Goal: Information Seeking & Learning: Find contact information

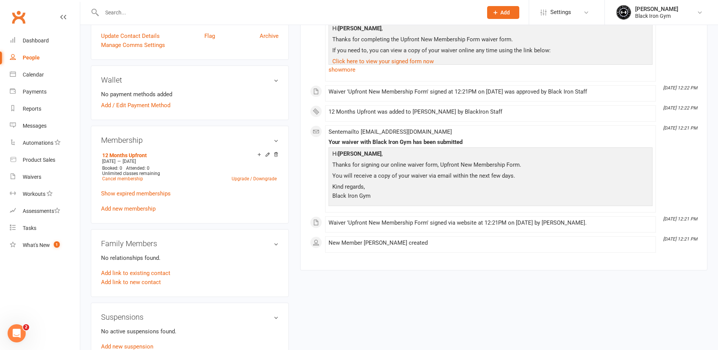
click at [148, 6] on div at bounding box center [284, 12] width 387 height 25
click at [147, 11] on input "text" at bounding box center [289, 12] width 378 height 11
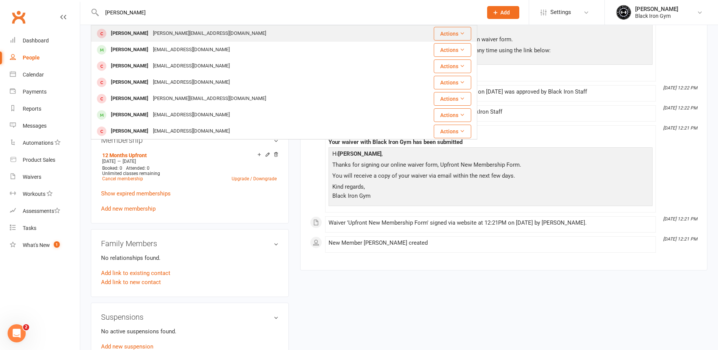
type input "emily brumby"
click at [139, 32] on div "Emily Brumby" at bounding box center [130, 33] width 42 height 11
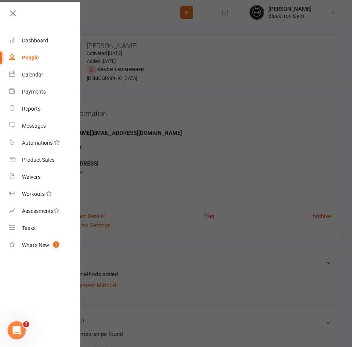
click at [39, 59] on link "People" at bounding box center [45, 57] width 72 height 17
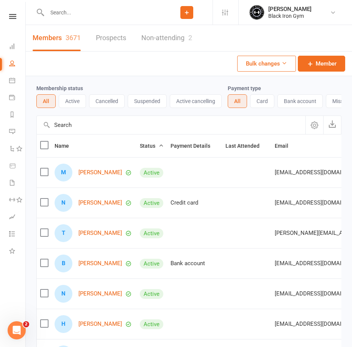
click at [91, 9] on input "text" at bounding box center [103, 12] width 116 height 11
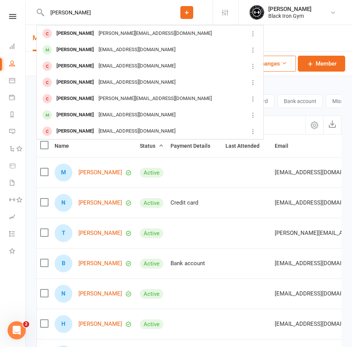
type input "emily brumby"
click at [103, 32] on div "emily.brumby@hotmail.com" at bounding box center [155, 33] width 118 height 11
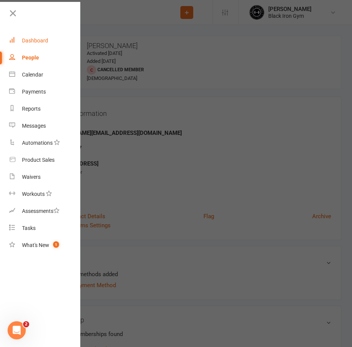
click at [22, 47] on link "Dashboard" at bounding box center [45, 40] width 72 height 17
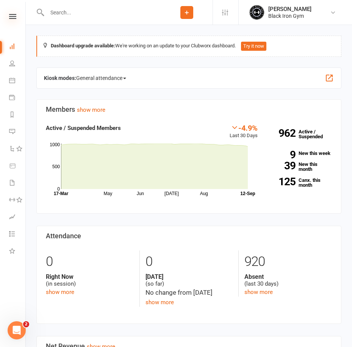
click at [10, 16] on icon at bounding box center [12, 16] width 7 height 5
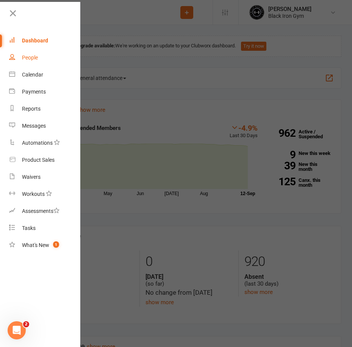
click at [27, 61] on link "People" at bounding box center [45, 57] width 72 height 17
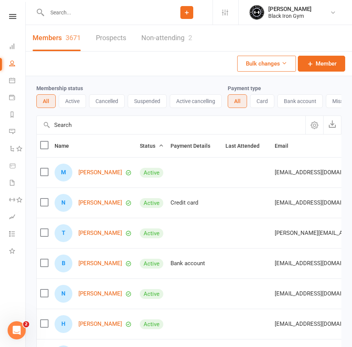
click at [71, 11] on input "text" at bounding box center [103, 12] width 116 height 11
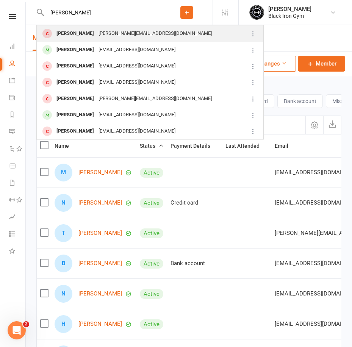
type input "EMILY BRUMBY"
click at [79, 36] on div "Emily Brumby" at bounding box center [75, 33] width 42 height 11
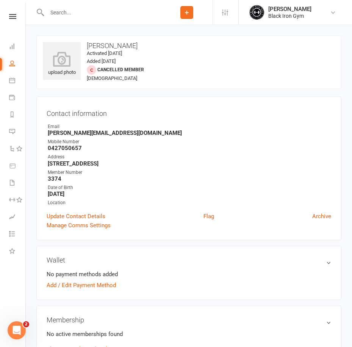
click at [61, 12] on input "text" at bounding box center [103, 12] width 116 height 11
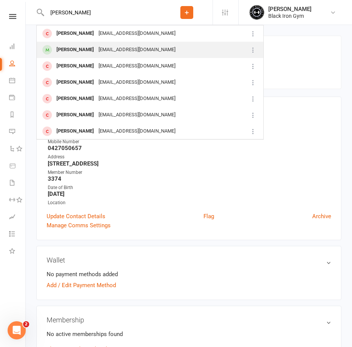
type input "RHYS"
click at [113, 51] on div "Bradrhys1@gmail.com" at bounding box center [136, 49] width 81 height 11
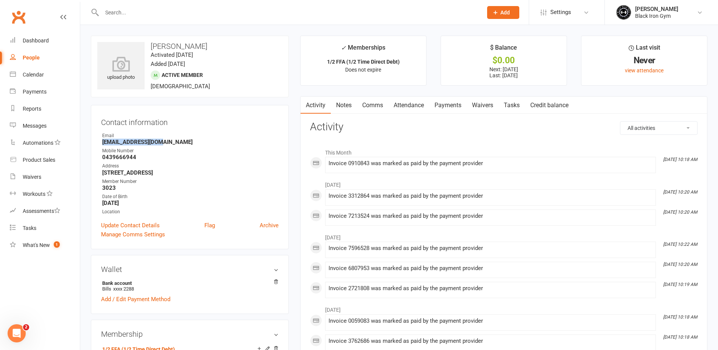
drag, startPoint x: 161, startPoint y: 142, endPoint x: 99, endPoint y: 142, distance: 61.7
click at [99, 142] on div "Contact information Owner Email Bradrhys1@gmail.com Mobile Number 0439666944 Ad…" at bounding box center [190, 177] width 198 height 144
copy strong "Bradrhys1@gmail.com"
drag, startPoint x: 108, startPoint y: 156, endPoint x: 97, endPoint y: 156, distance: 10.2
click at [97, 156] on div "Contact information Owner Email Bradrhys1@gmail.com Mobile Number 0439666944 Ad…" at bounding box center [190, 177] width 198 height 144
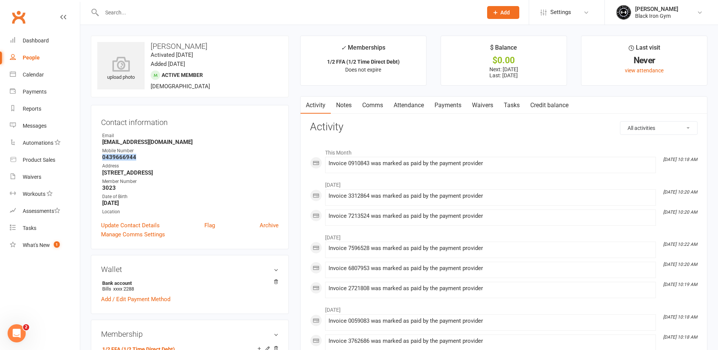
copy strong "0439666944"
click at [143, 17] on input "text" at bounding box center [289, 12] width 378 height 11
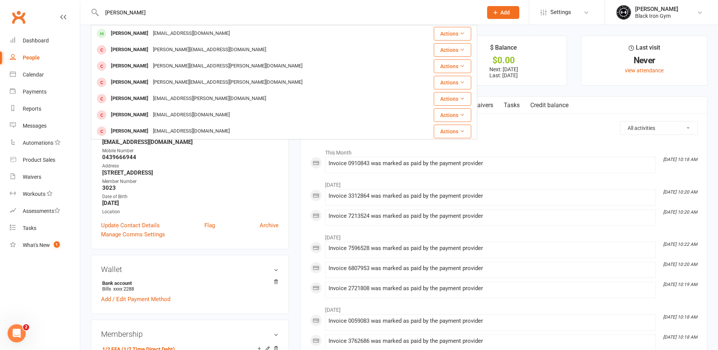
type input "JACK SKU"
click at [147, 24] on div "JACK SKU Jack Skuthorp Jack.skuthorp@gmail.com Actions Jack Jacobs Jacobs.jack@…" at bounding box center [284, 12] width 387 height 25
click at [151, 30] on div "Jack.skuthorp@gmail.com" at bounding box center [191, 33] width 81 height 11
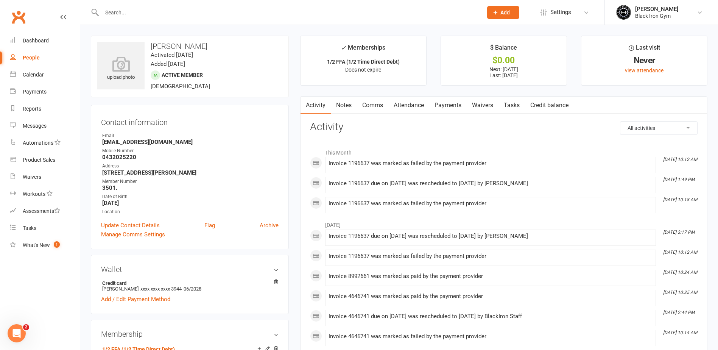
click at [448, 106] on link "Payments" at bounding box center [447, 105] width 37 height 17
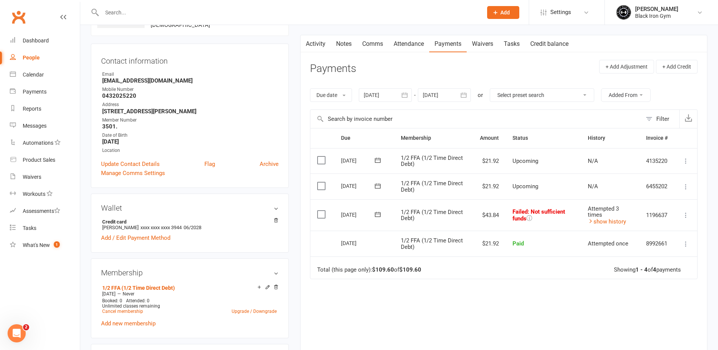
scroll to position [76, 0]
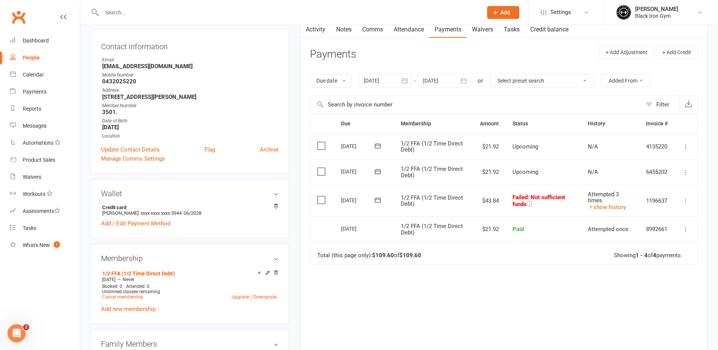
click at [275, 195] on h3 "Wallet" at bounding box center [190, 193] width 178 height 8
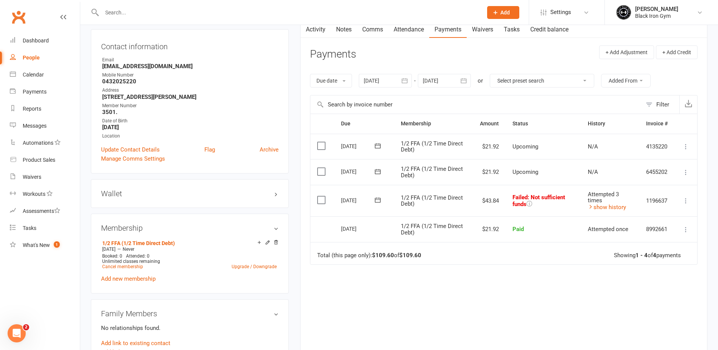
click at [275, 195] on h3 "Wallet" at bounding box center [190, 193] width 178 height 8
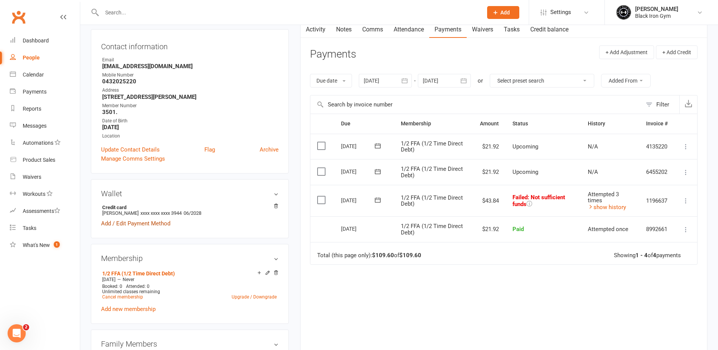
click at [122, 224] on link "Add / Edit Payment Method" at bounding box center [135, 223] width 69 height 9
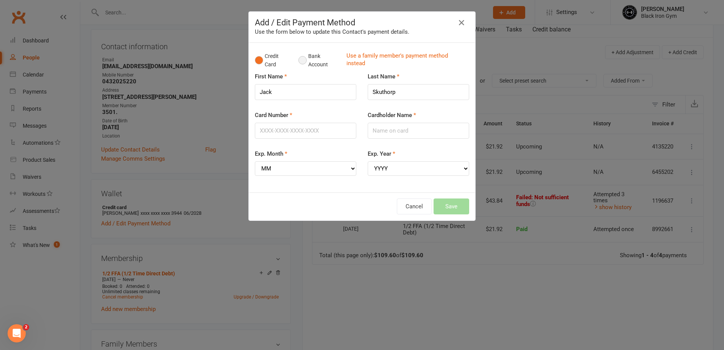
click at [298, 64] on button "Bank Account" at bounding box center [319, 60] width 42 height 23
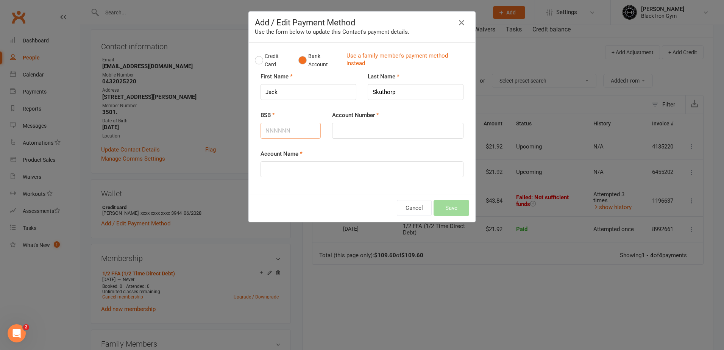
click at [296, 127] on input "BSB" at bounding box center [290, 131] width 60 height 16
type input "063097"
type input "36880480"
type input "JACK SKUTHORP"
click at [455, 207] on button "Save" at bounding box center [451, 208] width 36 height 16
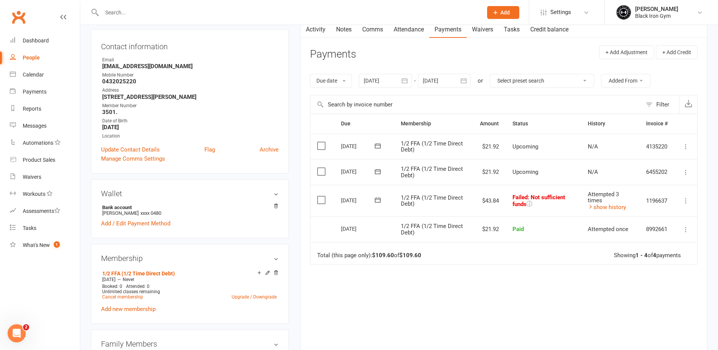
click at [154, 15] on input "text" at bounding box center [289, 12] width 378 height 11
type input "N"
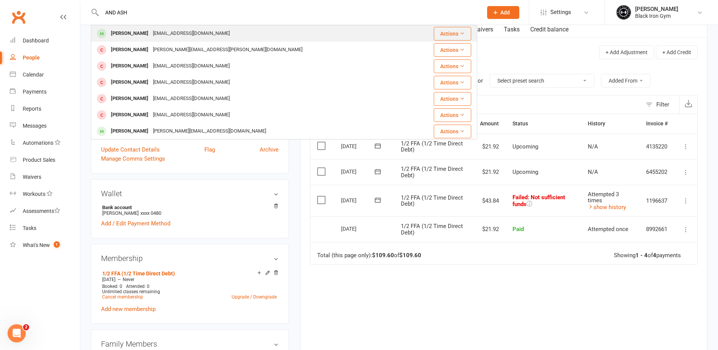
type input "AND ASH"
click at [136, 35] on div "Andrew Ashton" at bounding box center [130, 33] width 42 height 11
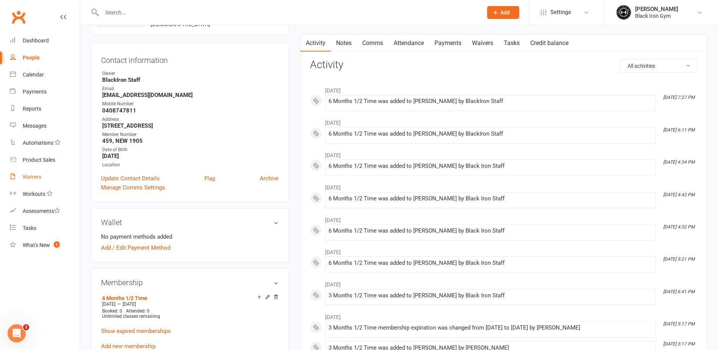
scroll to position [76, 0]
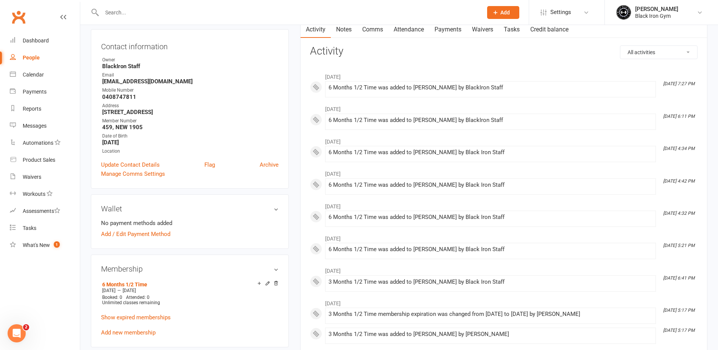
click at [184, 90] on div "Mobile Number" at bounding box center [190, 90] width 176 height 7
drag, startPoint x: 167, startPoint y: 82, endPoint x: 98, endPoint y: 81, distance: 68.9
click at [98, 81] on div "Contact information Owner BlackIron Staff Email ashton326@hotmail.com Mobile Nu…" at bounding box center [190, 108] width 198 height 159
copy strong "ashton326@hotmail.com"
click at [161, 100] on strong "0408747811" at bounding box center [190, 97] width 176 height 7
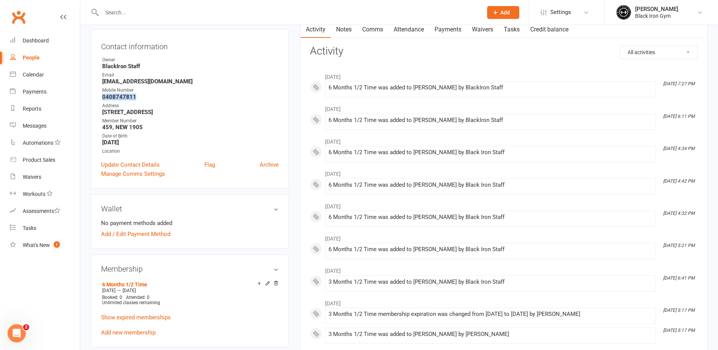
drag, startPoint x: 135, startPoint y: 96, endPoint x: 100, endPoint y: 96, distance: 34.8
click at [100, 96] on div "Contact information Owner BlackIron Staff Email ashton326@hotmail.com Mobile Nu…" at bounding box center [190, 108] width 198 height 159
copy strong "0408747811"
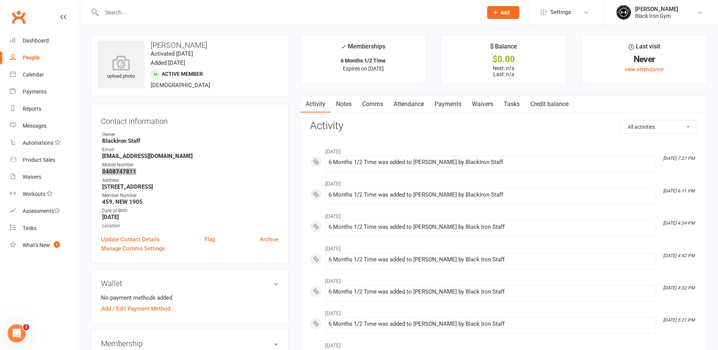
scroll to position [0, 0]
click at [380, 320] on li "Aug 19, 5:21 PM 6 Months 1/2 Time was added to Andrew Ashton by Black Iron Staff" at bounding box center [490, 326] width 331 height 16
click at [169, 9] on input "text" at bounding box center [289, 12] width 378 height 11
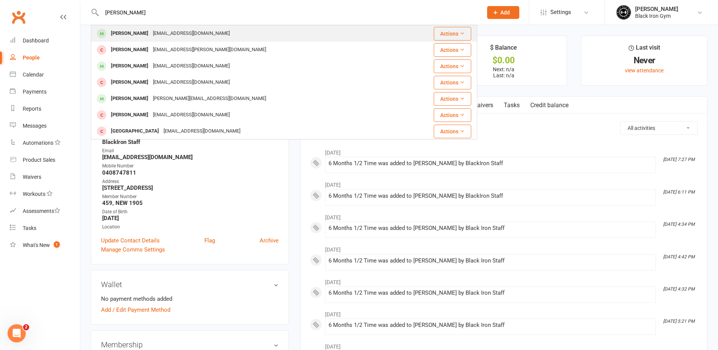
type input "JAY HOU"
click at [168, 32] on div "jaybhoughton@gmail.com" at bounding box center [191, 33] width 81 height 11
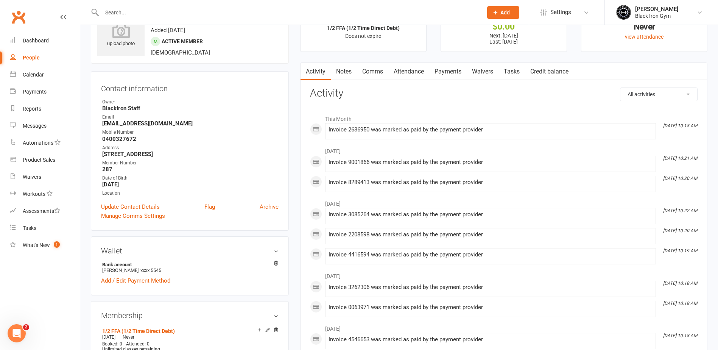
scroll to position [76, 0]
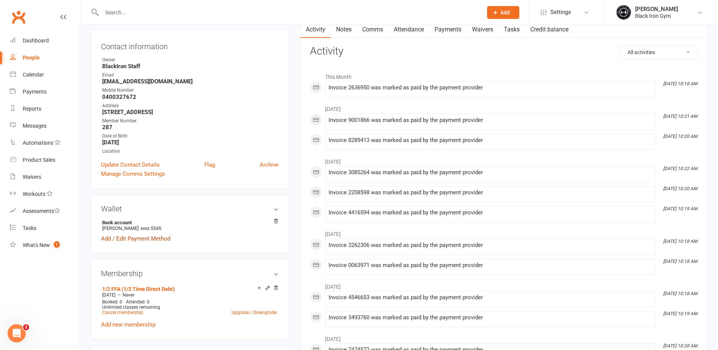
click at [139, 240] on link "Add / Edit Payment Method" at bounding box center [135, 238] width 69 height 9
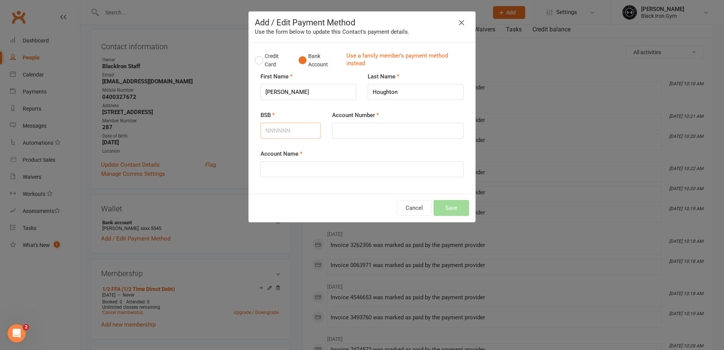
click at [300, 131] on input "BSB" at bounding box center [290, 131] width 60 height 16
type input "923100"
click at [362, 129] on input "Account Number" at bounding box center [397, 131] width 131 height 16
type input "311379982"
click at [302, 171] on input "Account Name" at bounding box center [361, 169] width 203 height 16
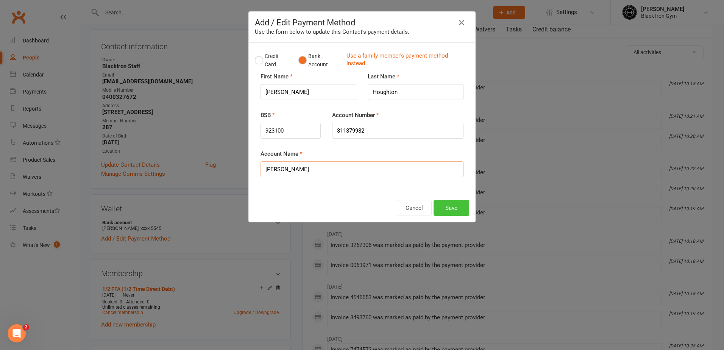
type input "JAY HOUGHTON"
click at [454, 213] on button "Save" at bounding box center [451, 208] width 36 height 16
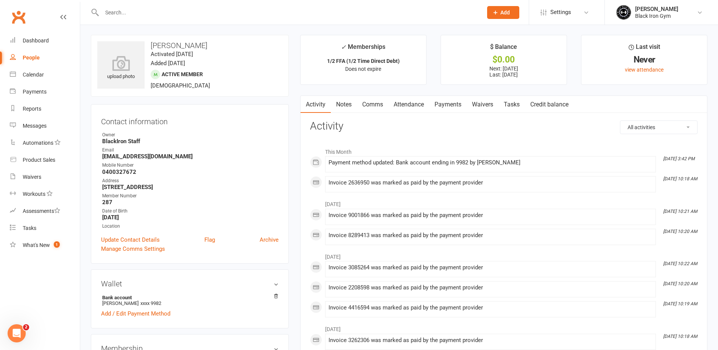
scroll to position [0, 0]
click at [145, 15] on input "text" at bounding box center [289, 12] width 378 height 11
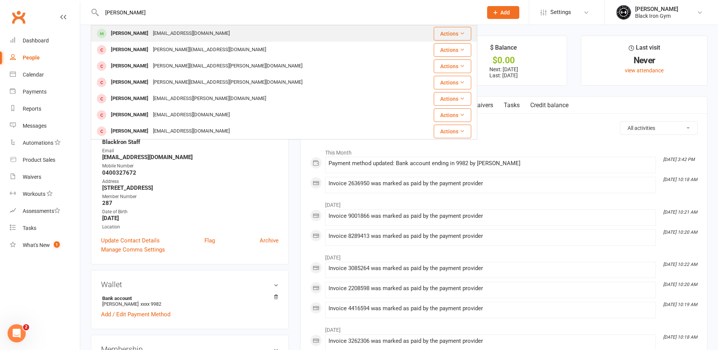
type input "JACK SKU"
click at [151, 30] on div "Jack.skuthorp@gmail.com" at bounding box center [191, 33] width 81 height 11
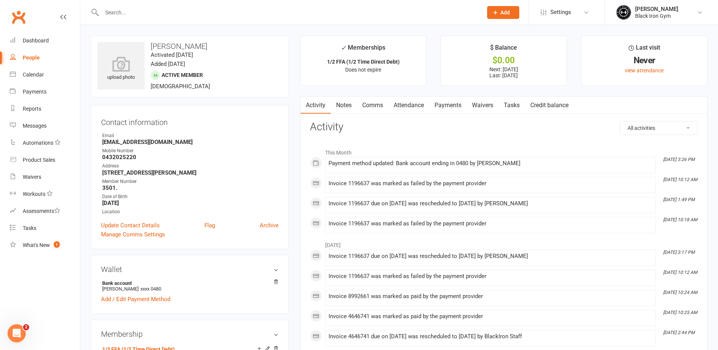
click at [458, 102] on link "Payments" at bounding box center [447, 105] width 37 height 17
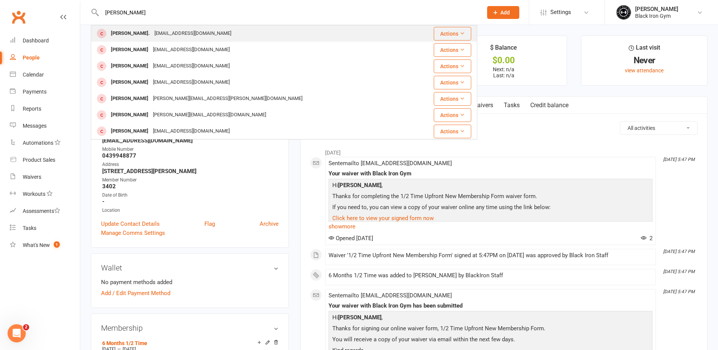
type input "[PERSON_NAME]"
click at [157, 28] on div "[EMAIL_ADDRESS][DOMAIN_NAME]" at bounding box center [192, 33] width 81 height 11
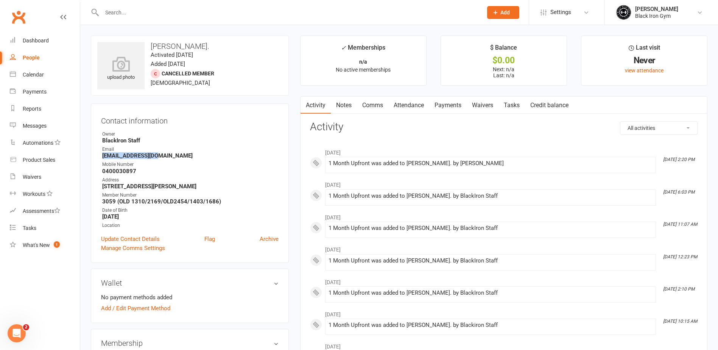
drag, startPoint x: 159, startPoint y: 155, endPoint x: 102, endPoint y: 156, distance: 57.2
click at [102, 156] on strong "[EMAIL_ADDRESS][DOMAIN_NAME]" at bounding box center [190, 155] width 176 height 7
copy strong "[EMAIL_ADDRESS][DOMAIN_NAME]"
drag, startPoint x: 136, startPoint y: 171, endPoint x: 98, endPoint y: 171, distance: 37.1
click at [98, 171] on div "Contact information Owner BlackIron Staff Email [EMAIL_ADDRESS][DOMAIN_NAME] Mo…" at bounding box center [190, 182] width 198 height 159
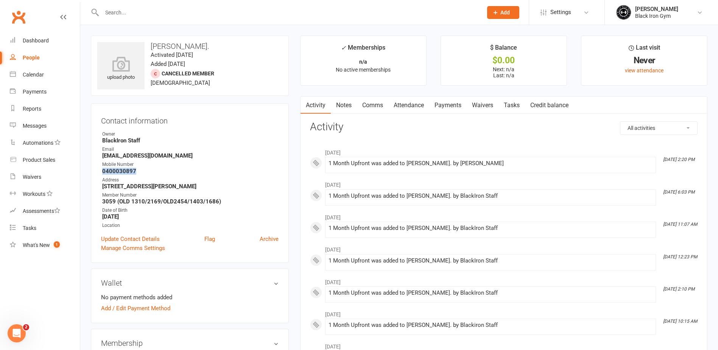
copy strong "0400030897"
click at [215, 182] on div "Address" at bounding box center [190, 179] width 176 height 7
drag, startPoint x: 205, startPoint y: 185, endPoint x: 117, endPoint y: 174, distance: 88.5
click at [117, 174] on ul "Owner BlackIron Staff Email [EMAIL_ADDRESS][DOMAIN_NAME] Mobile Number [PHONE_N…" at bounding box center [190, 180] width 178 height 98
drag, startPoint x: 117, startPoint y: 174, endPoint x: 164, endPoint y: 165, distance: 47.3
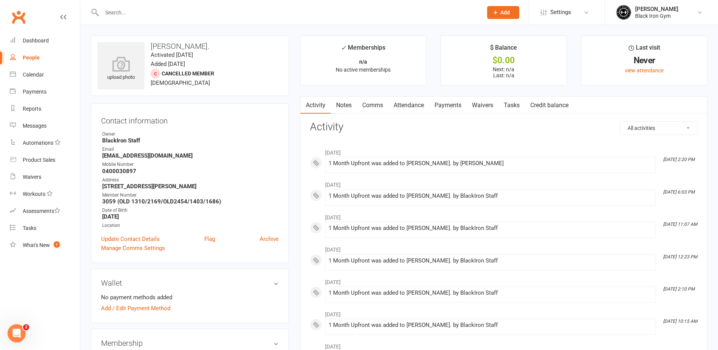
click at [160, 170] on strong "0400030897" at bounding box center [190, 171] width 176 height 7
drag, startPoint x: 165, startPoint y: 156, endPoint x: 96, endPoint y: 156, distance: 68.5
click at [96, 156] on div "Contact information Owner BlackIron Staff Email [EMAIL_ADDRESS][DOMAIN_NAME] Mo…" at bounding box center [190, 182] width 198 height 159
copy strong "[EMAIL_ADDRESS][DOMAIN_NAME]"
drag, startPoint x: 141, startPoint y: 168, endPoint x: 98, endPoint y: 171, distance: 42.5
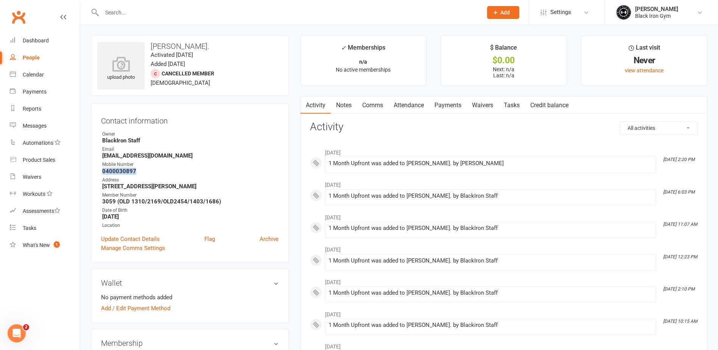
click at [98, 171] on div "Contact information Owner BlackIron Staff Email [EMAIL_ADDRESS][DOMAIN_NAME] Mo…" at bounding box center [190, 182] width 198 height 159
copy strong "0400030897"
click at [154, 6] on div at bounding box center [284, 12] width 387 height 25
click at [153, 18] on div at bounding box center [284, 12] width 387 height 25
